Goal: Information Seeking & Learning: Learn about a topic

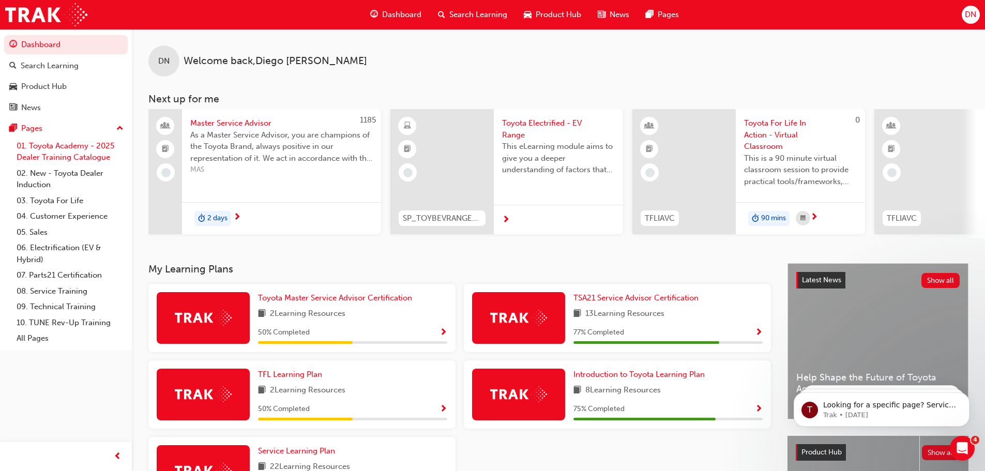
click at [85, 160] on link "01. Toyota Academy - 2025 Dealer Training Catalogue" at bounding box center [69, 151] width 115 height 27
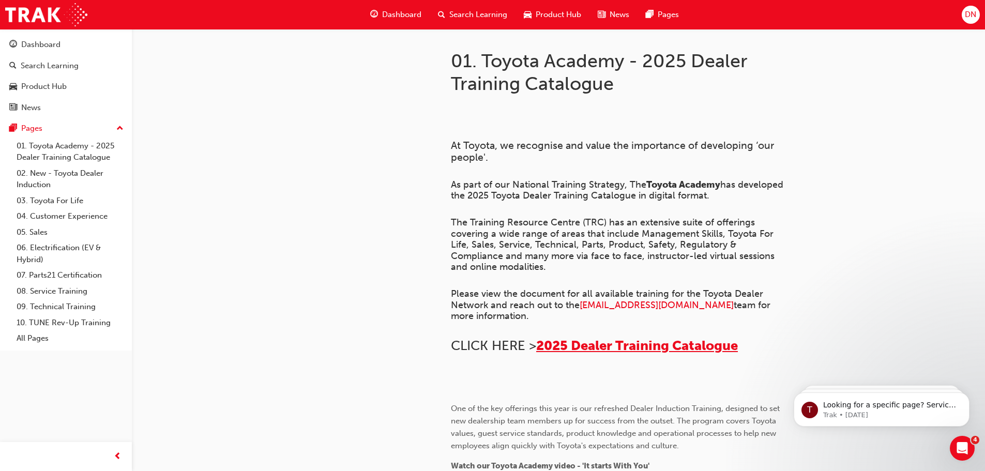
click at [647, 352] on span "2025 Dealer Training Catalogue" at bounding box center [637, 346] width 202 height 16
